Goal: Task Accomplishment & Management: Use online tool/utility

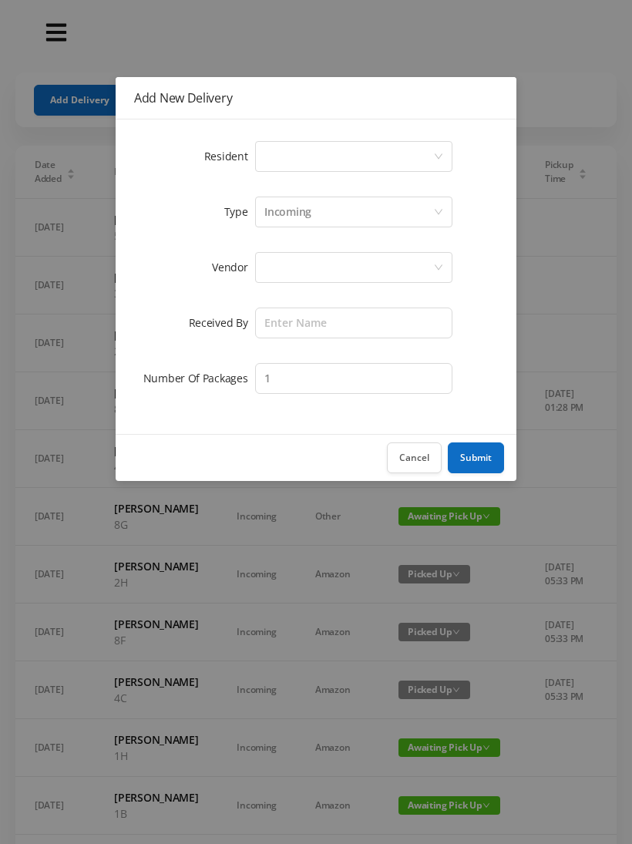
click at [317, 151] on div "Select a person" at bounding box center [349, 156] width 169 height 29
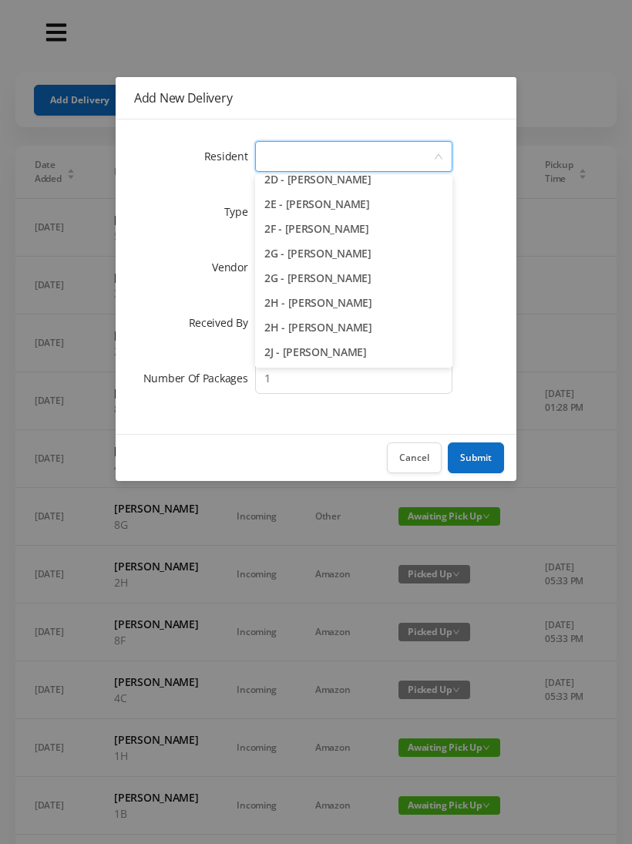
scroll to position [440, 0]
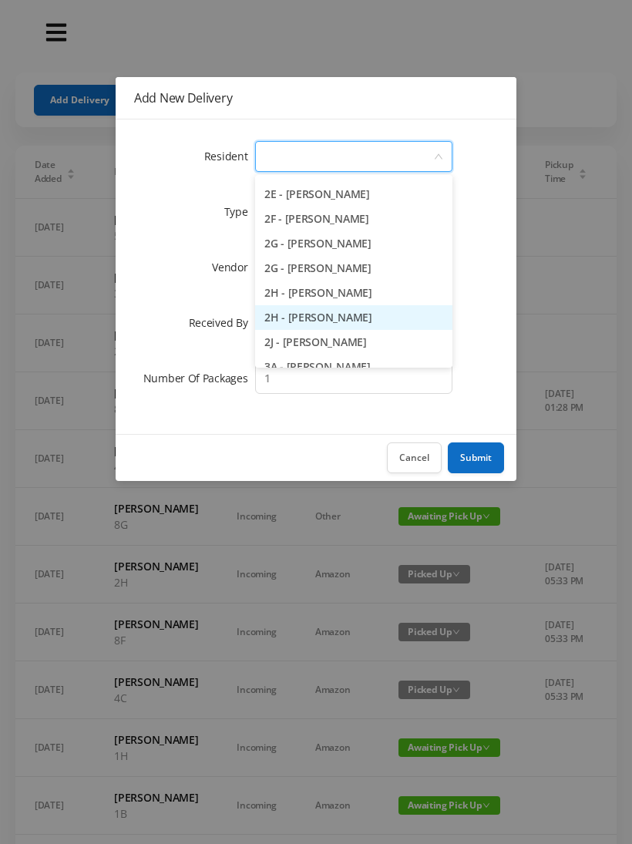
click at [391, 322] on li "2H - [PERSON_NAME]" at bounding box center [353, 317] width 197 height 25
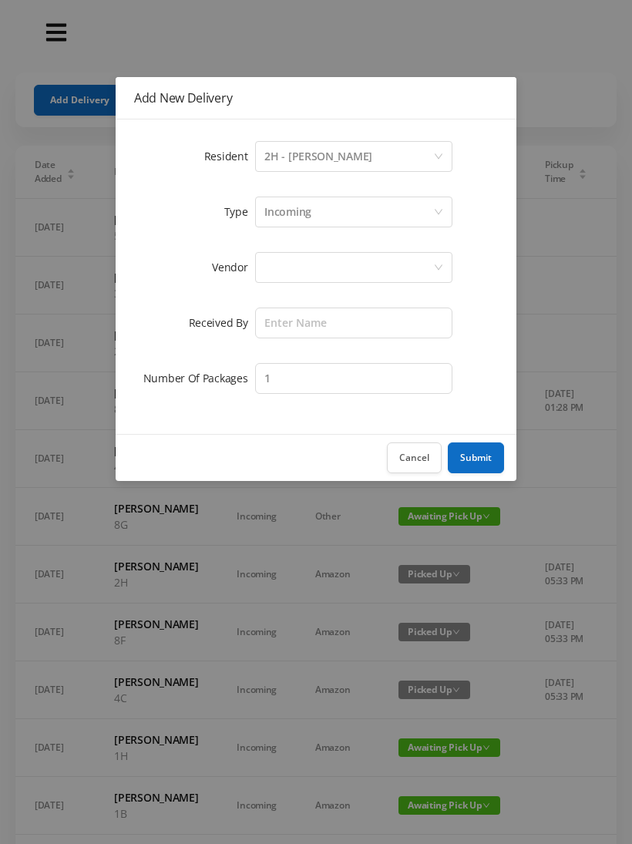
click at [304, 211] on div "Incoming" at bounding box center [288, 211] width 47 height 29
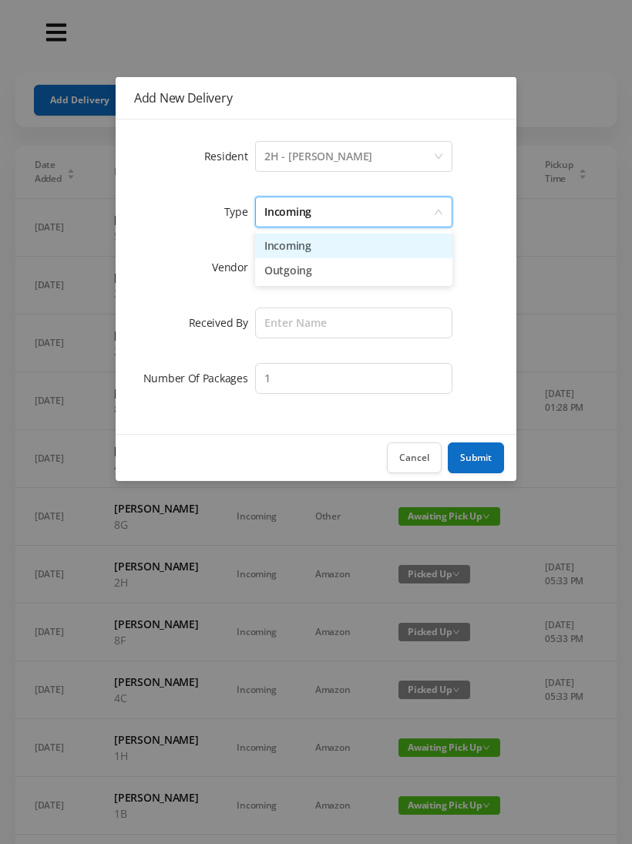
click at [304, 254] on li "Incoming" at bounding box center [353, 246] width 197 height 25
click at [297, 270] on div at bounding box center [349, 267] width 169 height 29
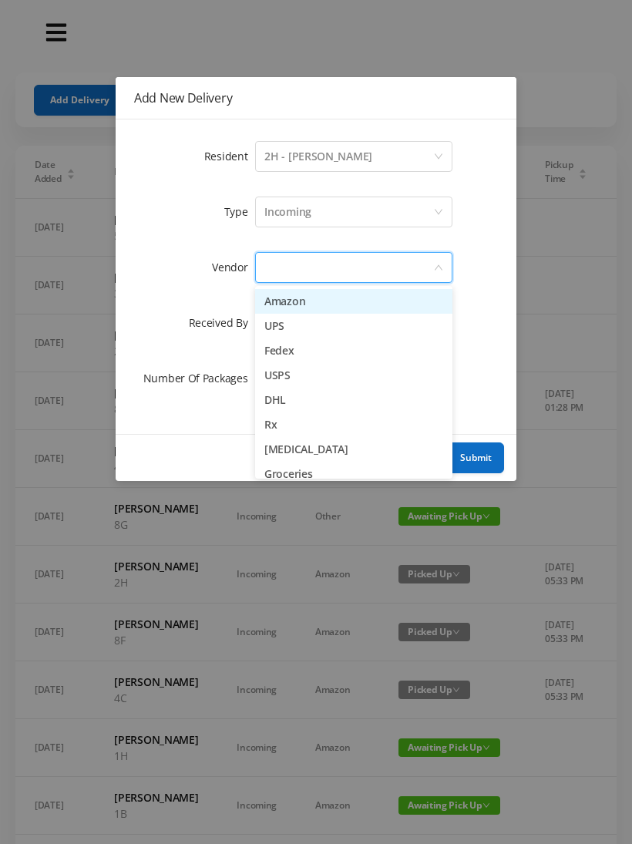
click at [295, 307] on li "Amazon" at bounding box center [353, 301] width 197 height 25
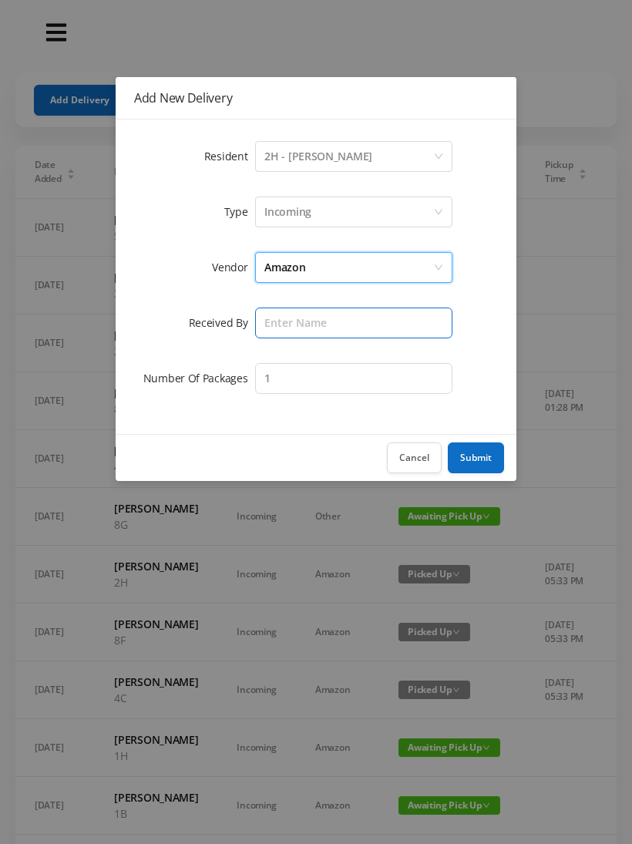
click at [293, 328] on input "text" at bounding box center [353, 323] width 197 height 31
type input "Melece"
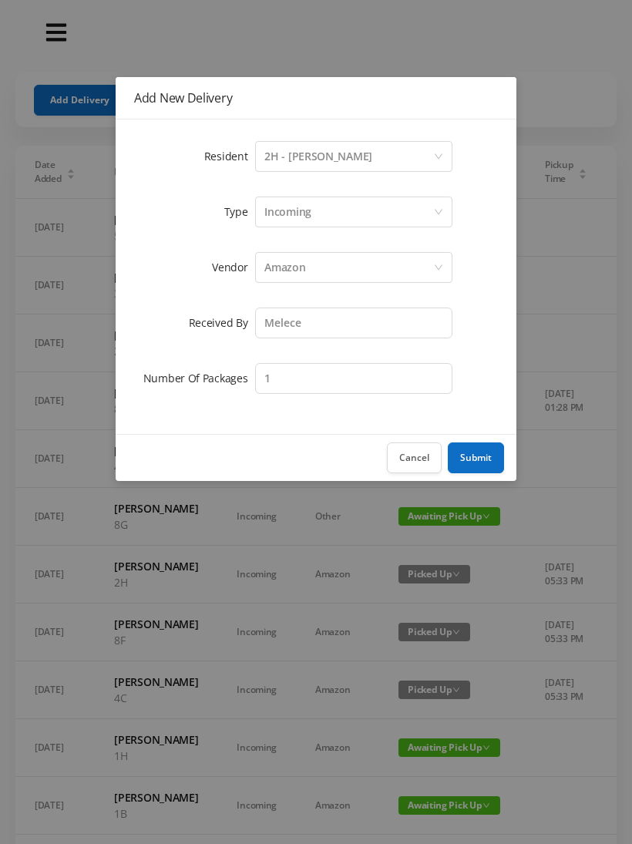
click at [490, 453] on button "Submit" at bounding box center [476, 458] width 56 height 31
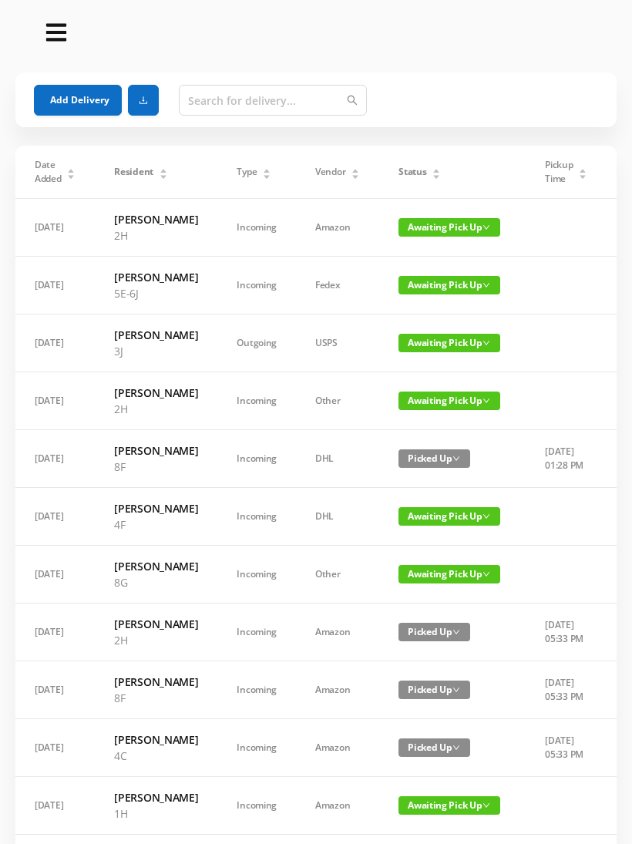
click at [89, 106] on button "Add Delivery" at bounding box center [78, 100] width 88 height 31
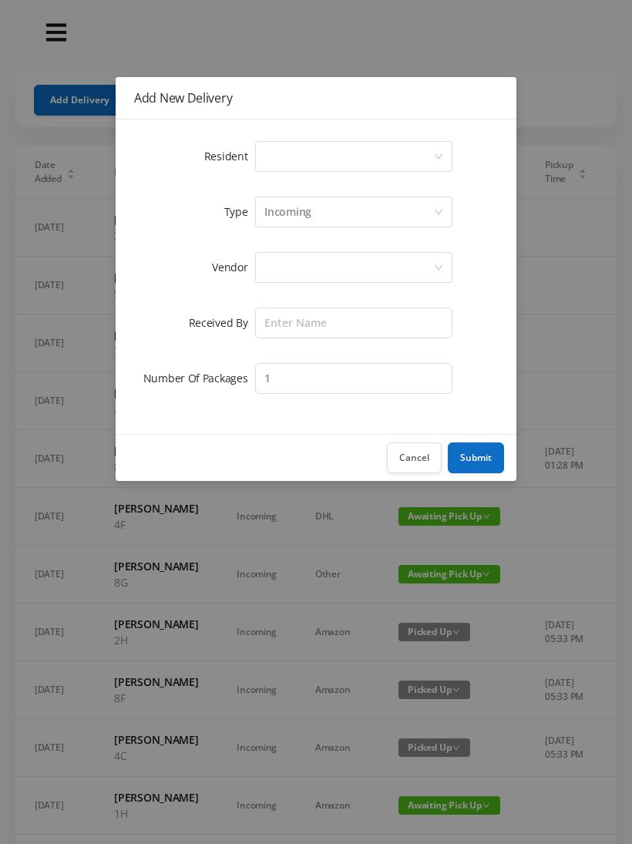
click at [312, 159] on div "Select a person" at bounding box center [349, 156] width 169 height 29
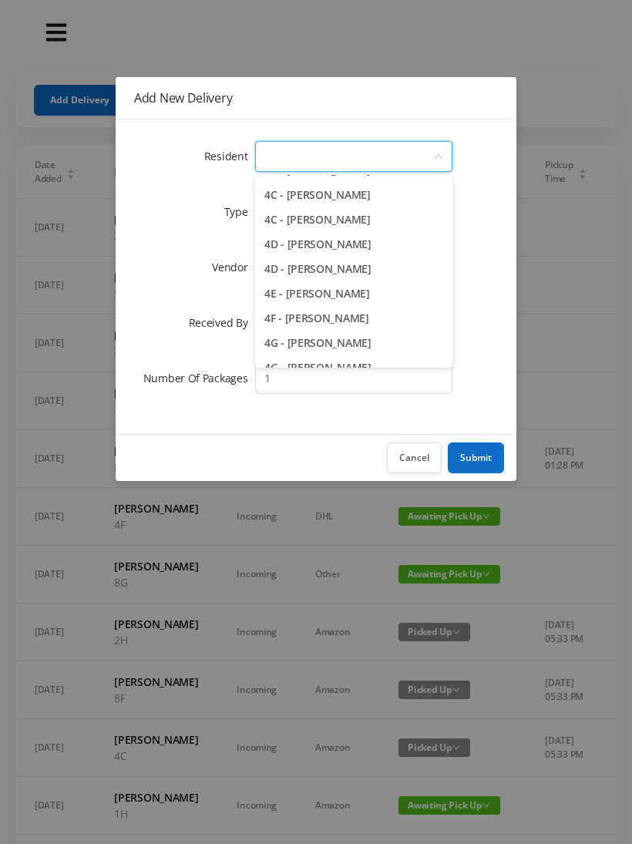
scroll to position [945, 0]
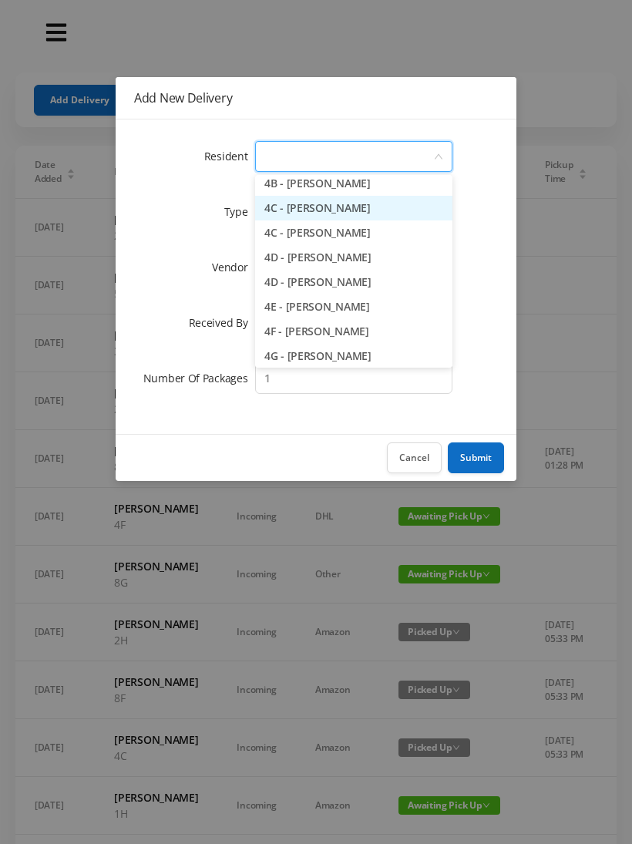
click at [393, 214] on li "4C - [PERSON_NAME]" at bounding box center [353, 208] width 197 height 25
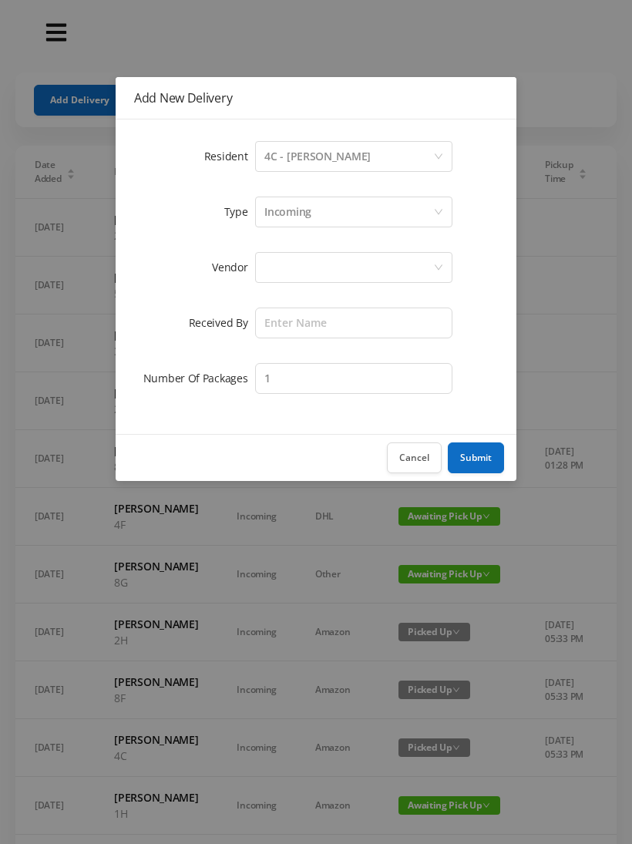
click at [315, 212] on div "Incoming" at bounding box center [349, 211] width 169 height 29
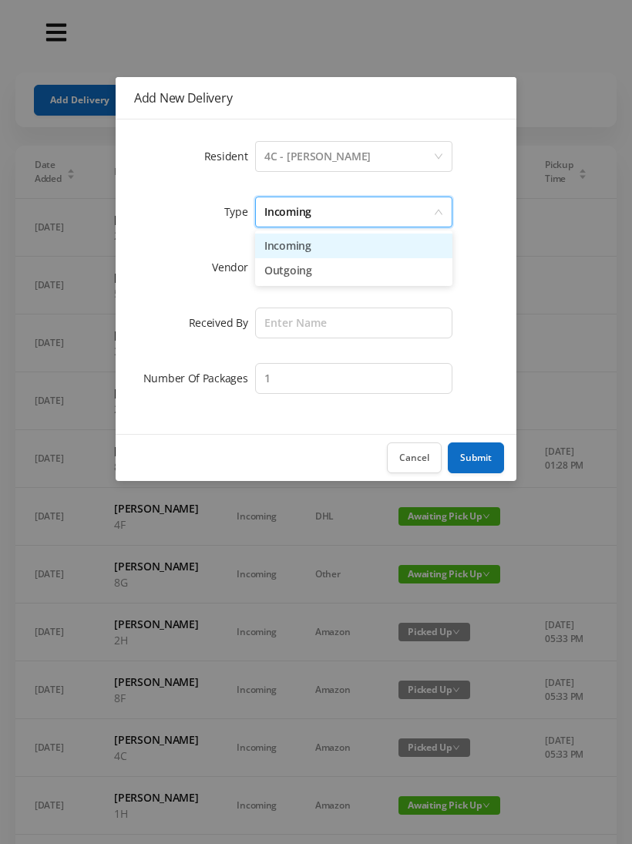
click at [300, 250] on li "Incoming" at bounding box center [353, 246] width 197 height 25
click at [296, 270] on div at bounding box center [349, 267] width 169 height 29
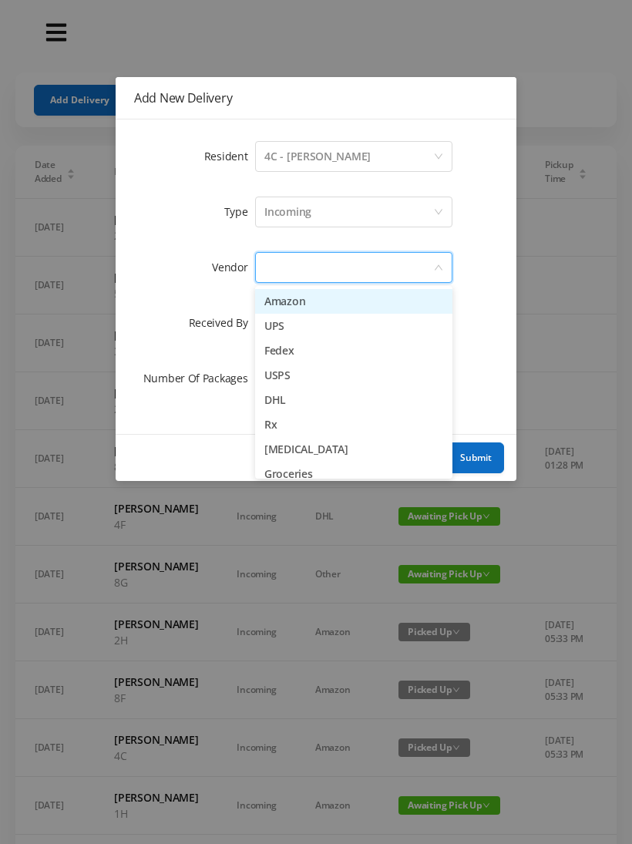
click at [302, 305] on li "Amazon" at bounding box center [353, 301] width 197 height 25
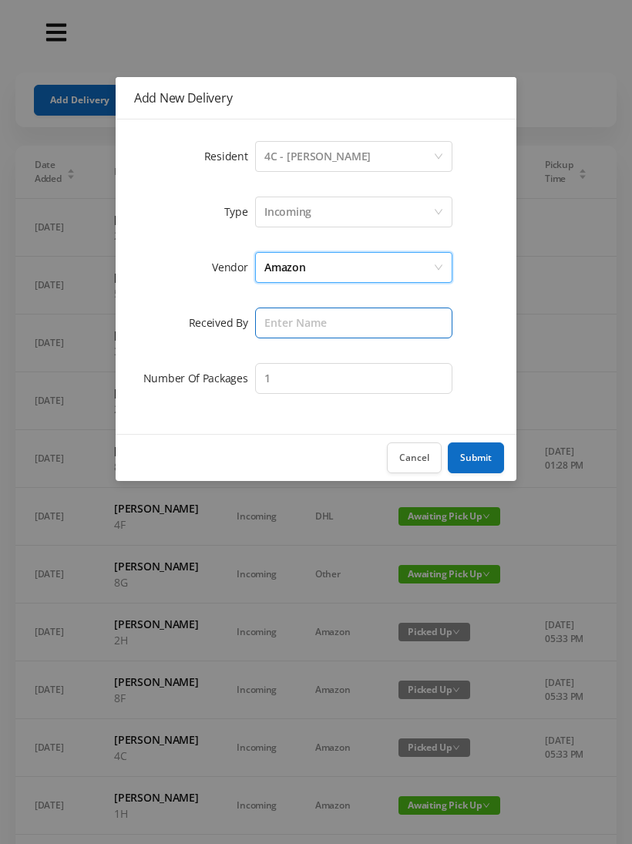
click at [289, 322] on input "text" at bounding box center [353, 323] width 197 height 31
type input "Melece"
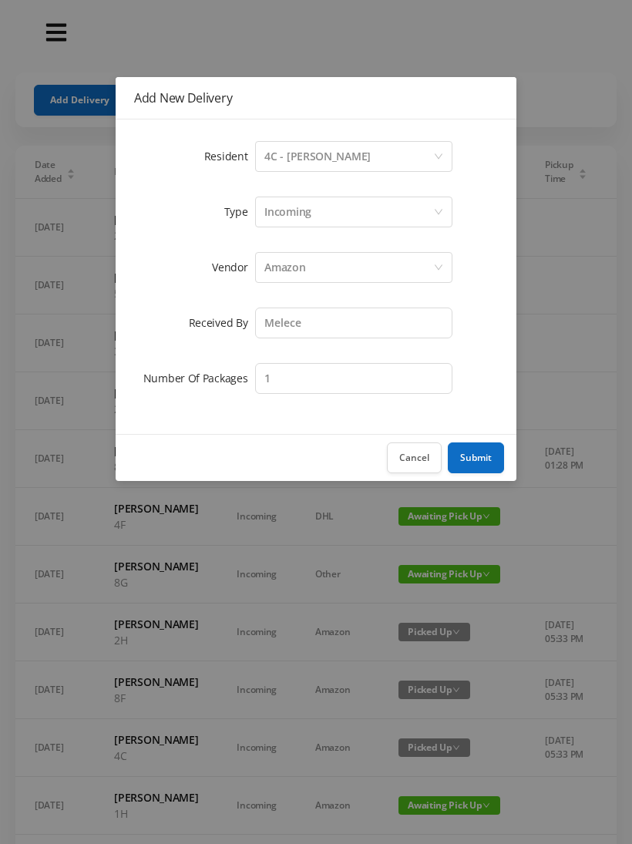
click at [478, 457] on button "Submit" at bounding box center [476, 458] width 56 height 31
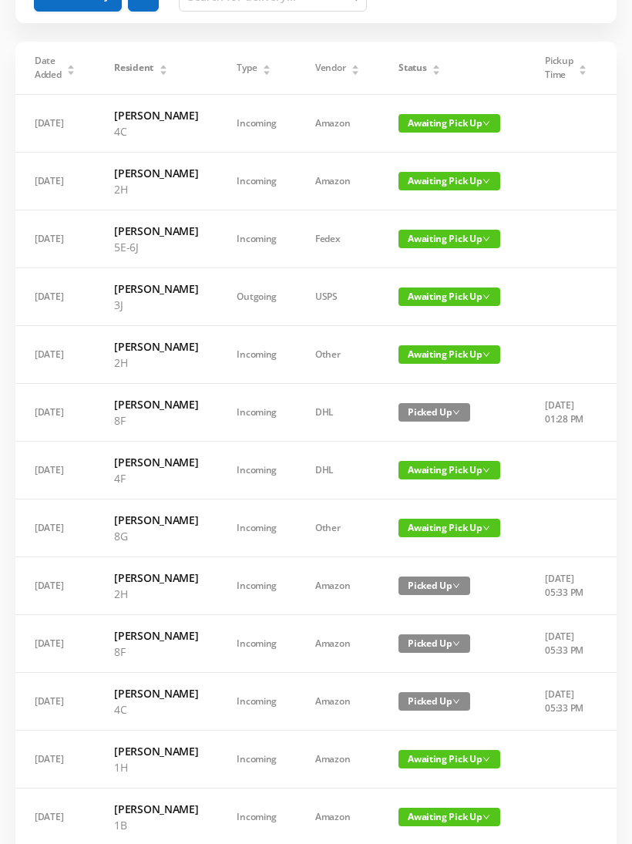
scroll to position [0, 0]
click at [4, 374] on section "Add Delivery Date Added Resident Type Vendor Status Pickup Time Received By Pac…" at bounding box center [316, 631] width 632 height 1471
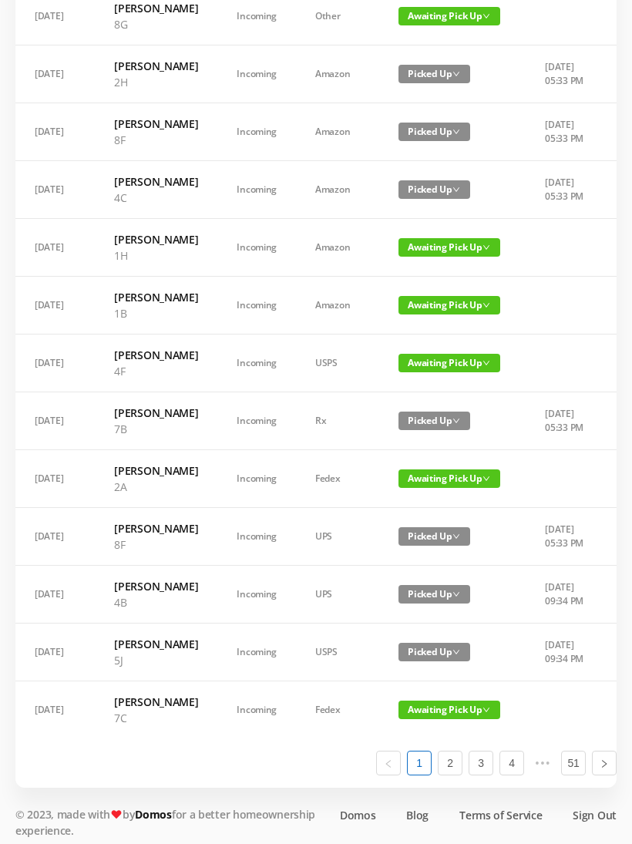
scroll to position [621, 0]
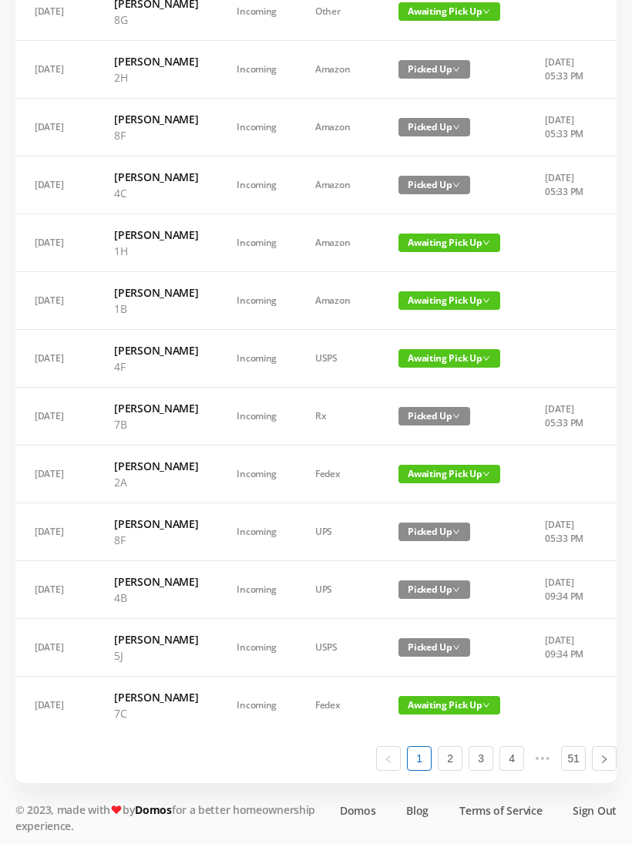
click at [426, 310] on span "Awaiting Pick Up" at bounding box center [450, 300] width 102 height 19
click at [423, 559] on link "Picked Up" at bounding box center [426, 557] width 100 height 25
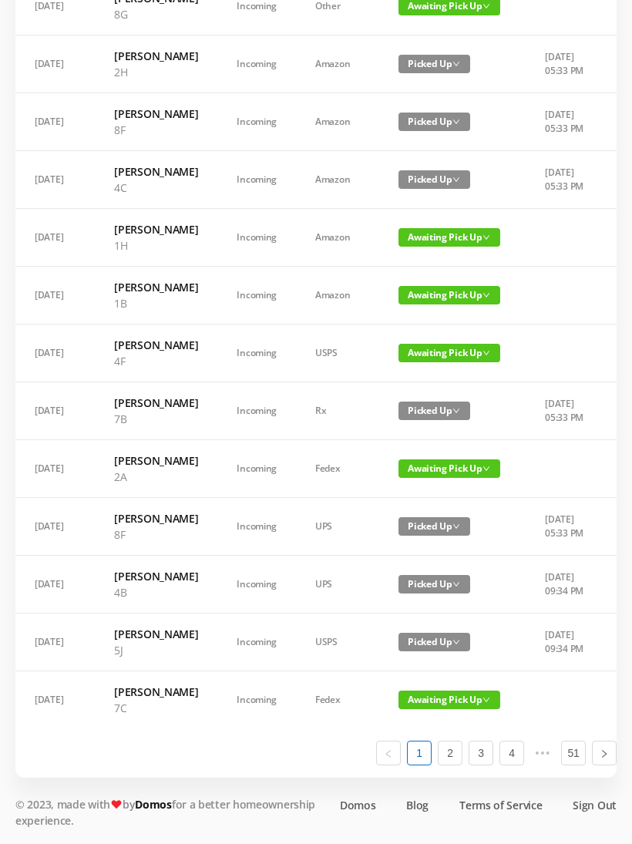
scroll to position [906, 0]
click at [455, 765] on link "2" at bounding box center [450, 753] width 23 height 23
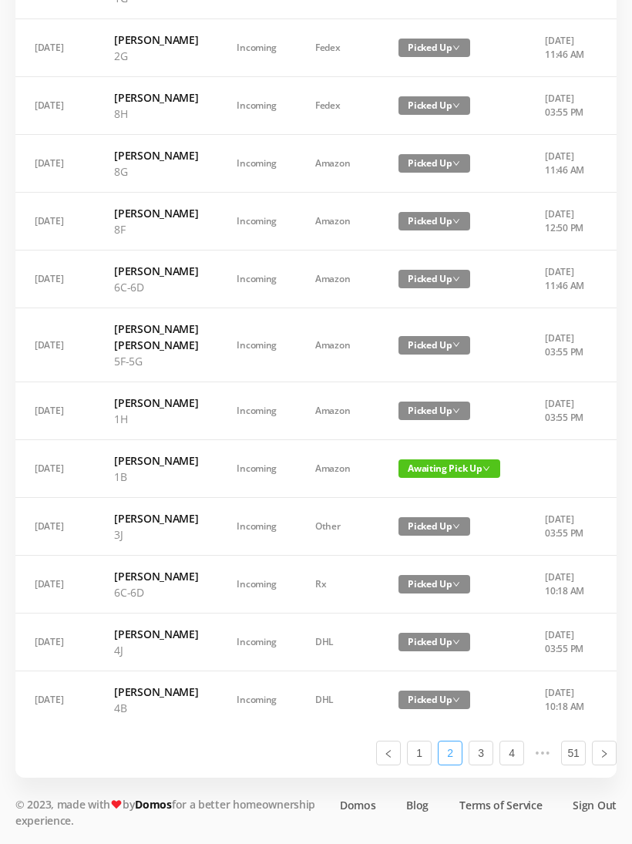
scroll to position [809, 0]
click at [433, 460] on span "Awaiting Pick Up" at bounding box center [450, 469] width 102 height 19
click at [432, 657] on link "Picked Up" at bounding box center [440, 669] width 100 height 25
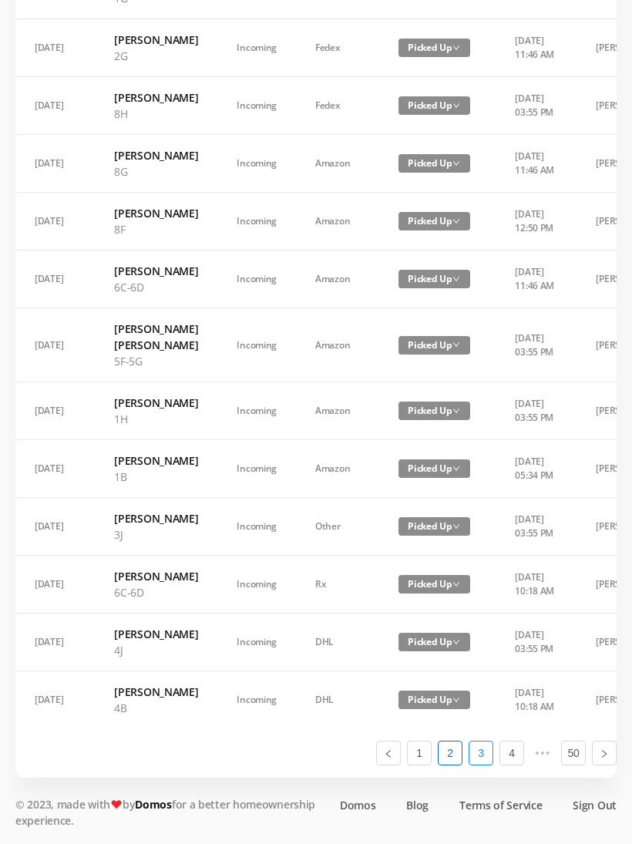
click at [487, 765] on link "3" at bounding box center [481, 753] width 23 height 23
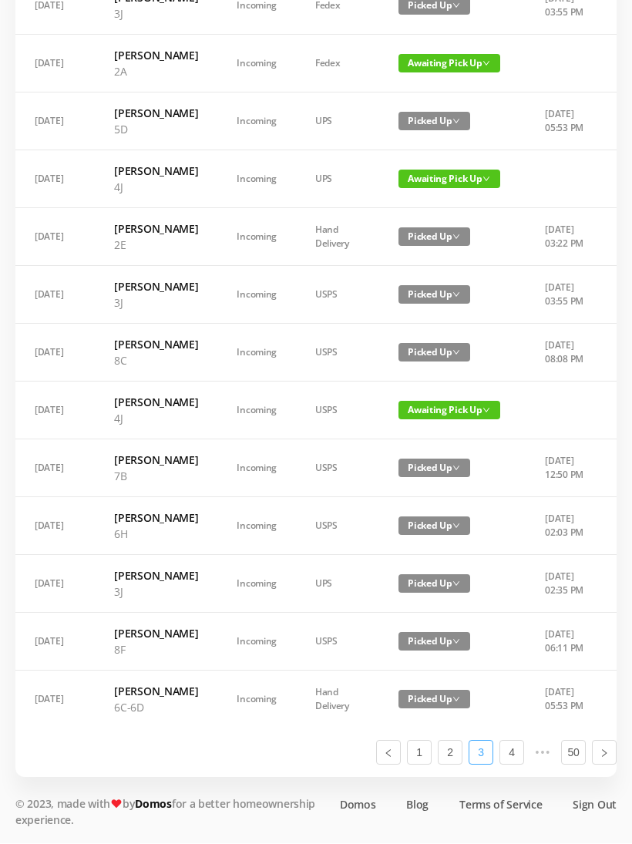
scroll to position [890, 0]
click at [517, 765] on link "4" at bounding box center [511, 753] width 23 height 23
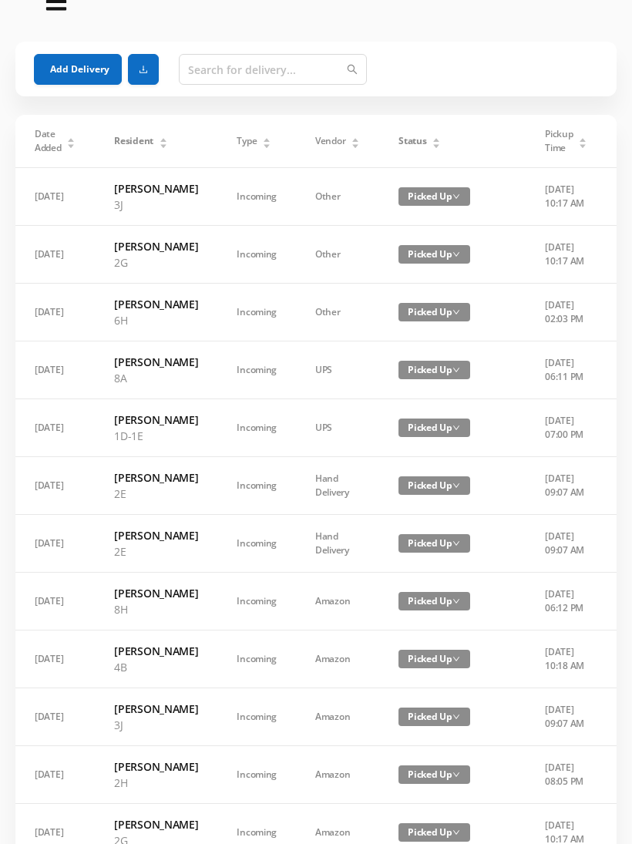
scroll to position [19, 0]
